Goal: Task Accomplishment & Management: Manage account settings

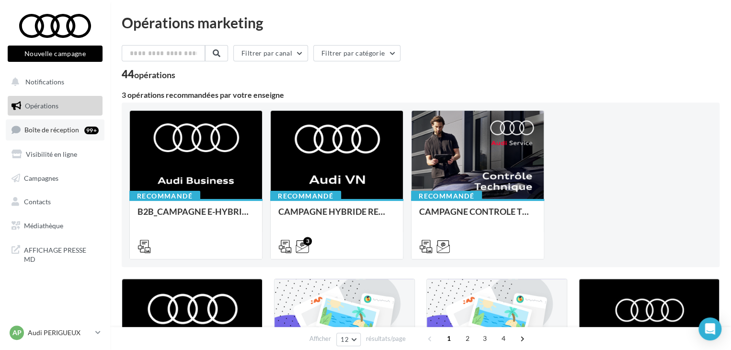
click at [54, 129] on span "Boîte de réception" at bounding box center [51, 130] width 55 height 8
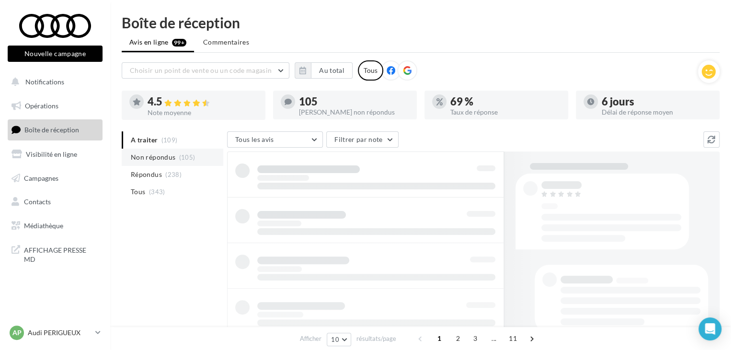
click at [181, 161] on li "Non répondus (105)" at bounding box center [173, 157] width 102 height 17
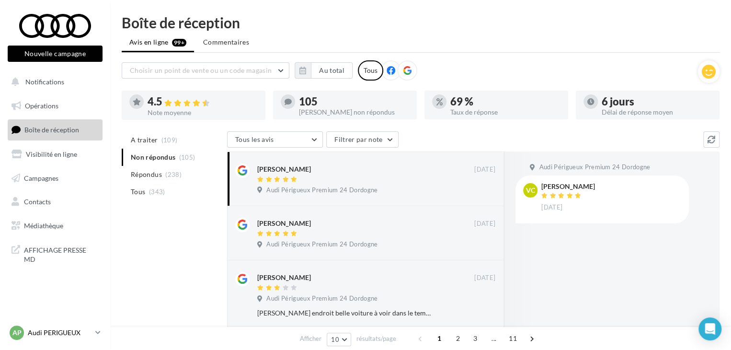
click at [94, 338] on link "AP Audi PERIGUEUX audi-peri-pau" at bounding box center [55, 333] width 95 height 18
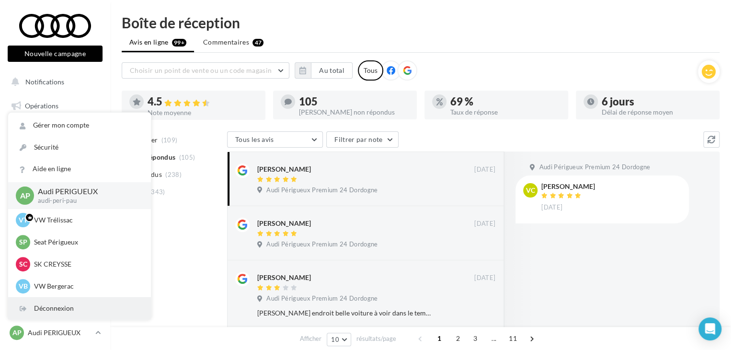
click at [84, 308] on div "Déconnexion" at bounding box center [79, 309] width 143 height 22
